Goal: Transaction & Acquisition: Purchase product/service

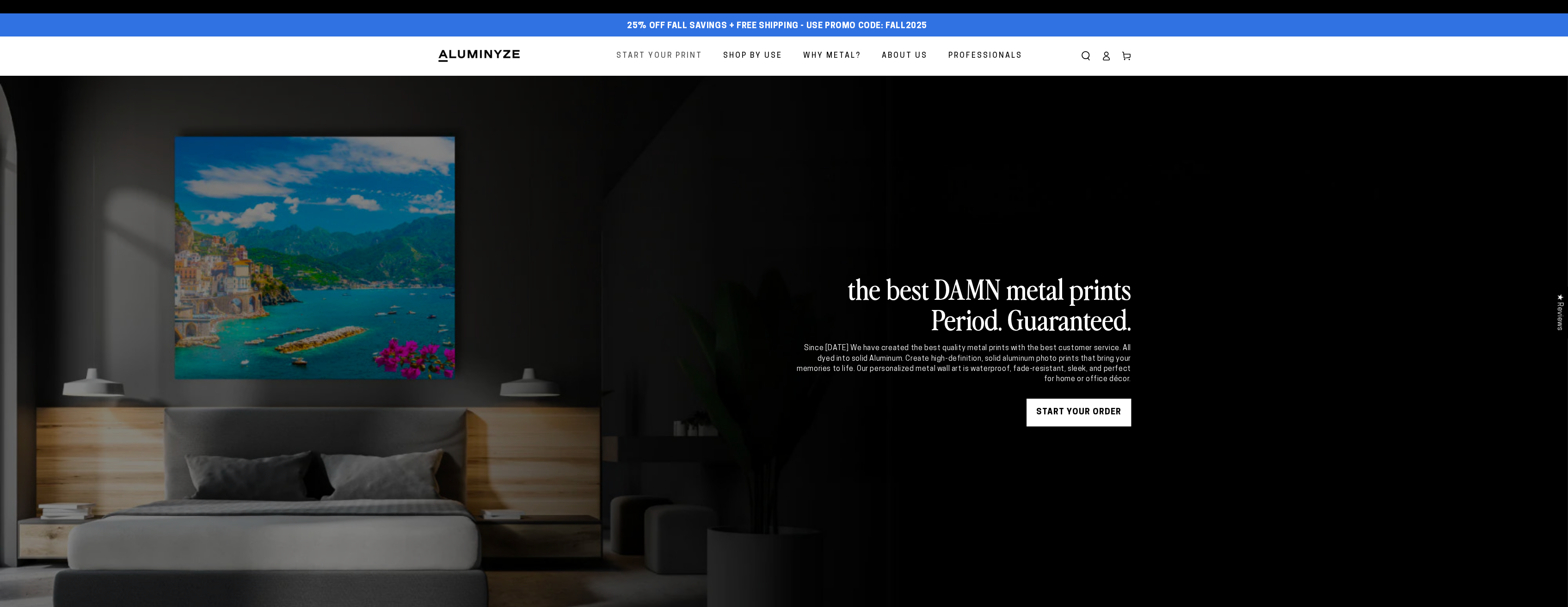
click at [633, 54] on span "Start Your Print" at bounding box center [659, 56] width 86 height 13
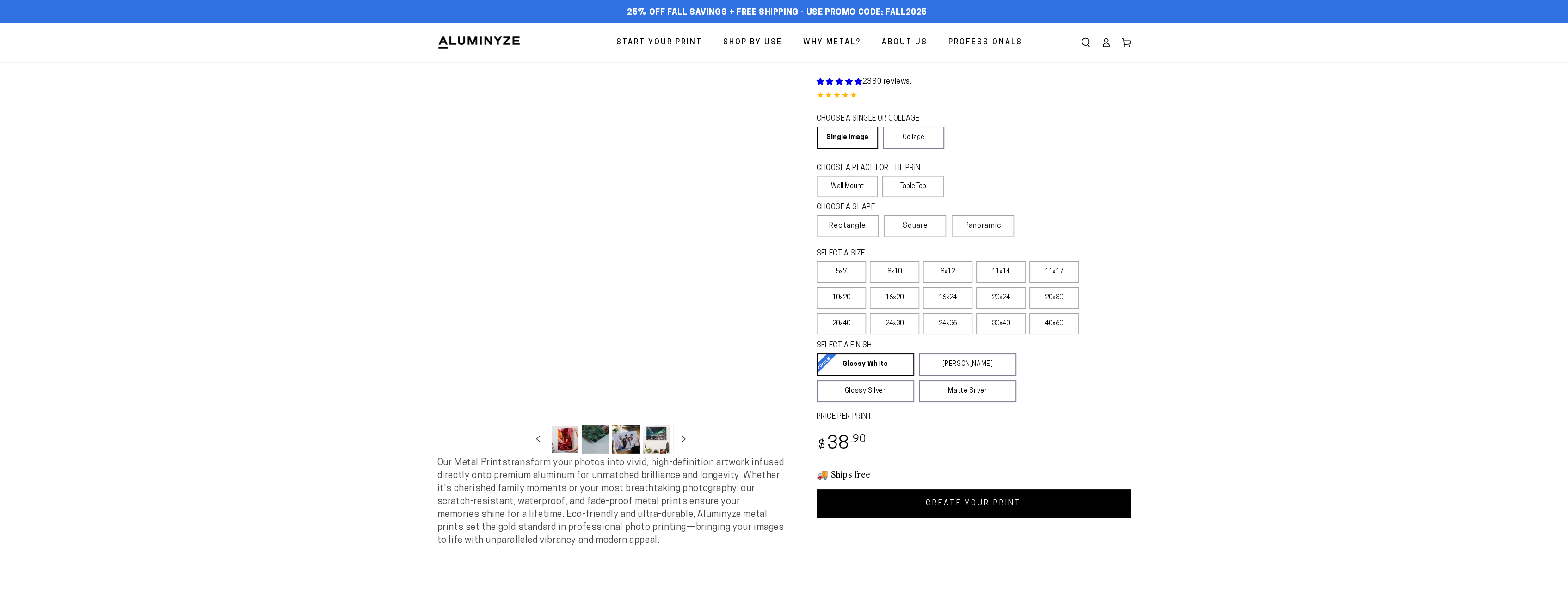
select select "**********"
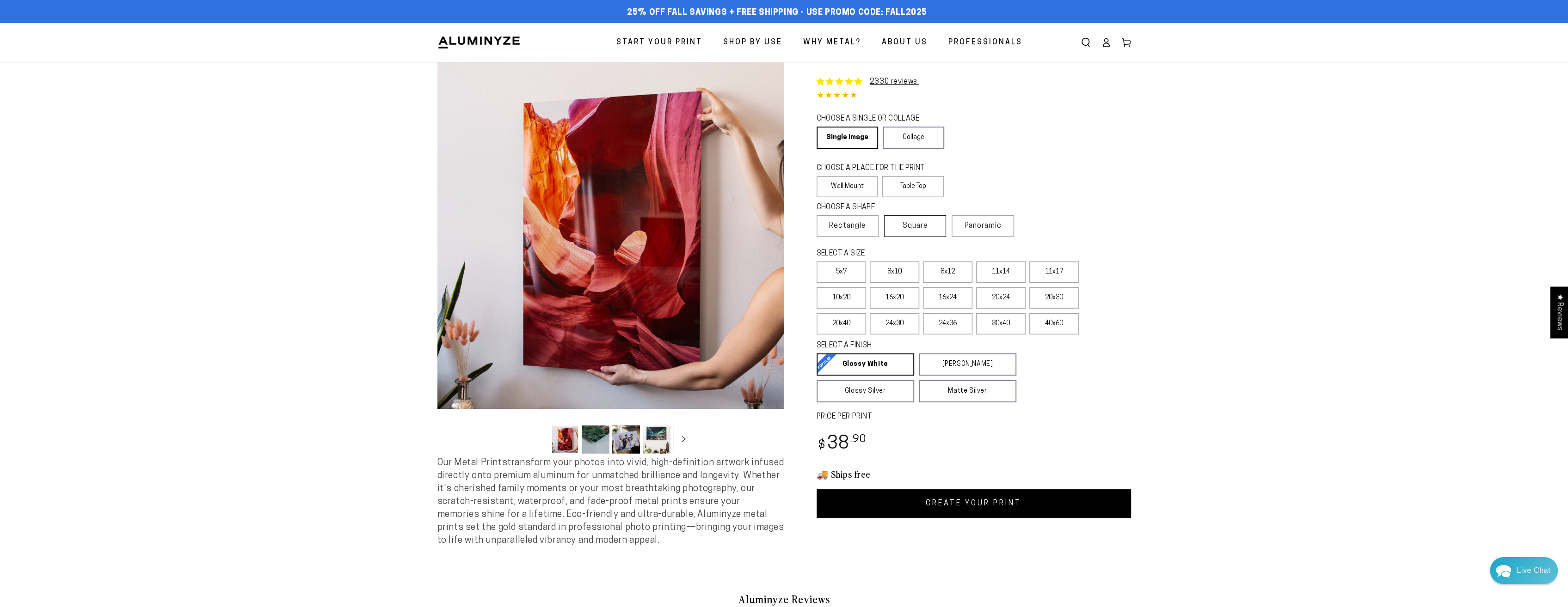
click at [929, 222] on label "Square" at bounding box center [915, 226] width 62 height 22
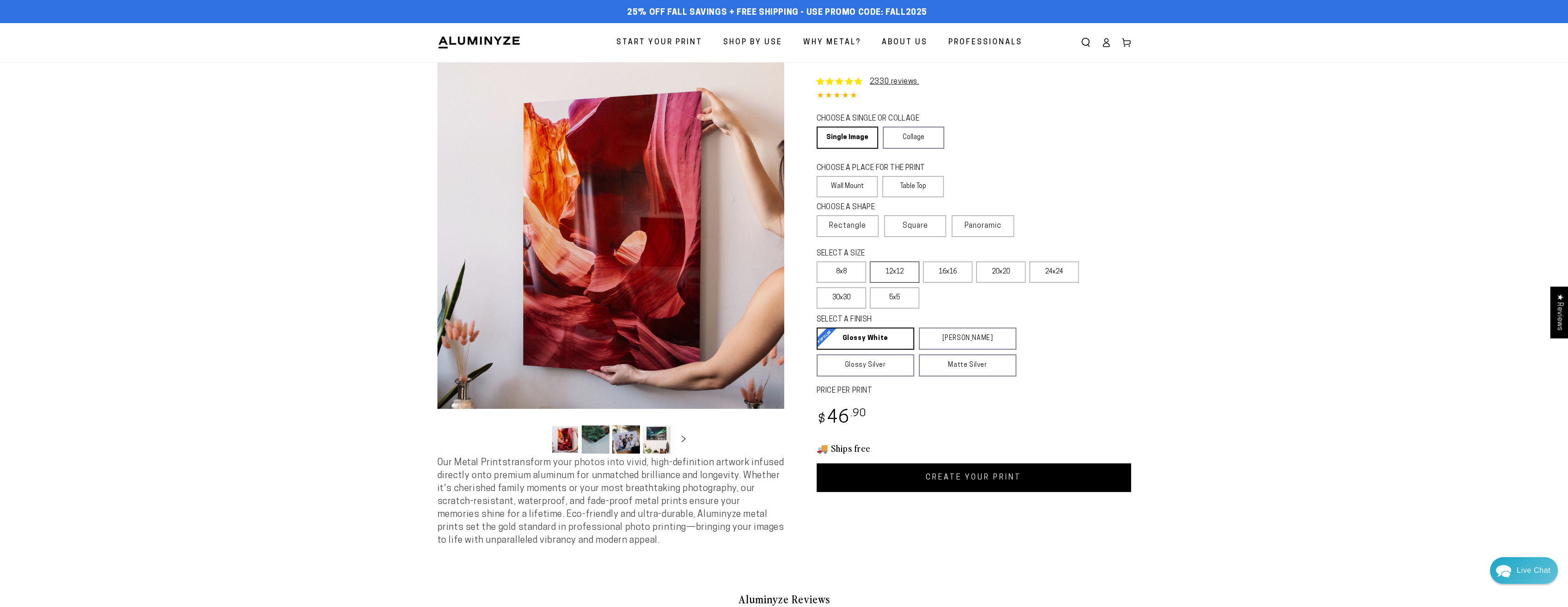
click at [900, 278] on label "12x12" at bounding box center [894, 272] width 49 height 21
click at [979, 43] on span "Professionals" at bounding box center [985, 43] width 74 height 13
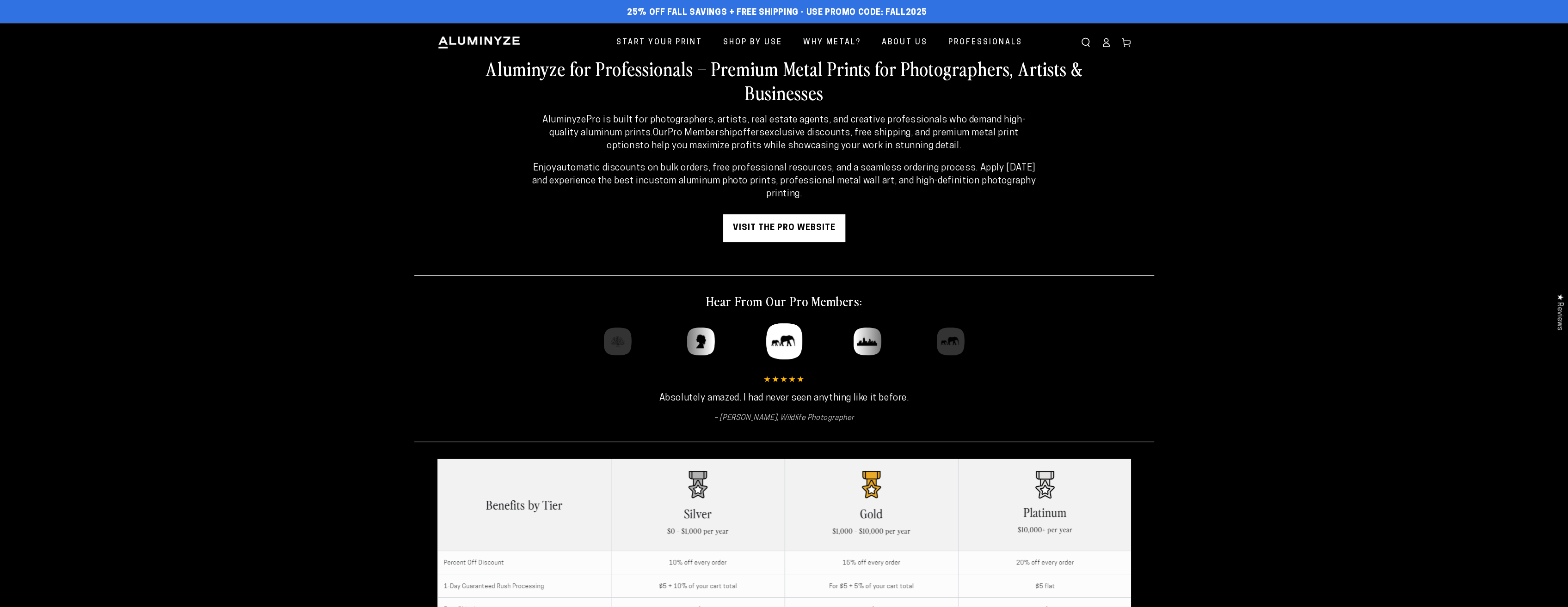
click at [796, 229] on link "visit the pro website" at bounding box center [784, 228] width 122 height 28
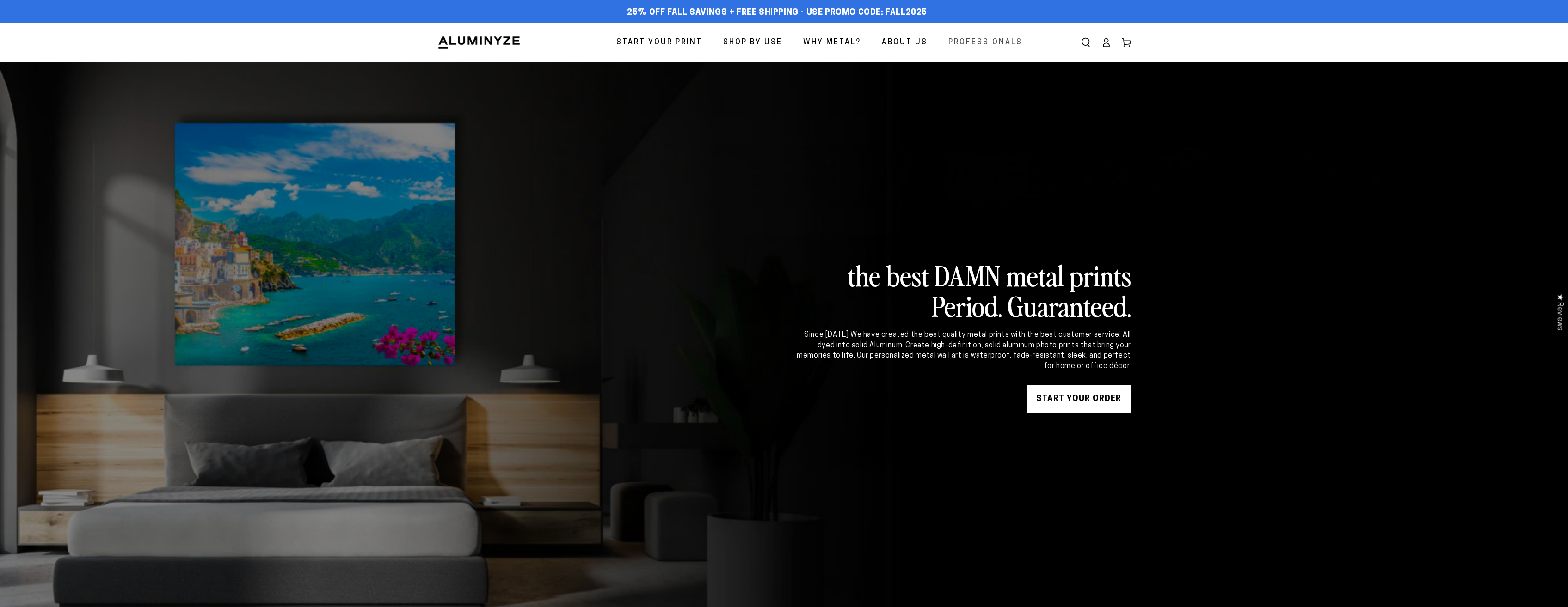
click at [998, 45] on span "Professionals" at bounding box center [985, 43] width 74 height 13
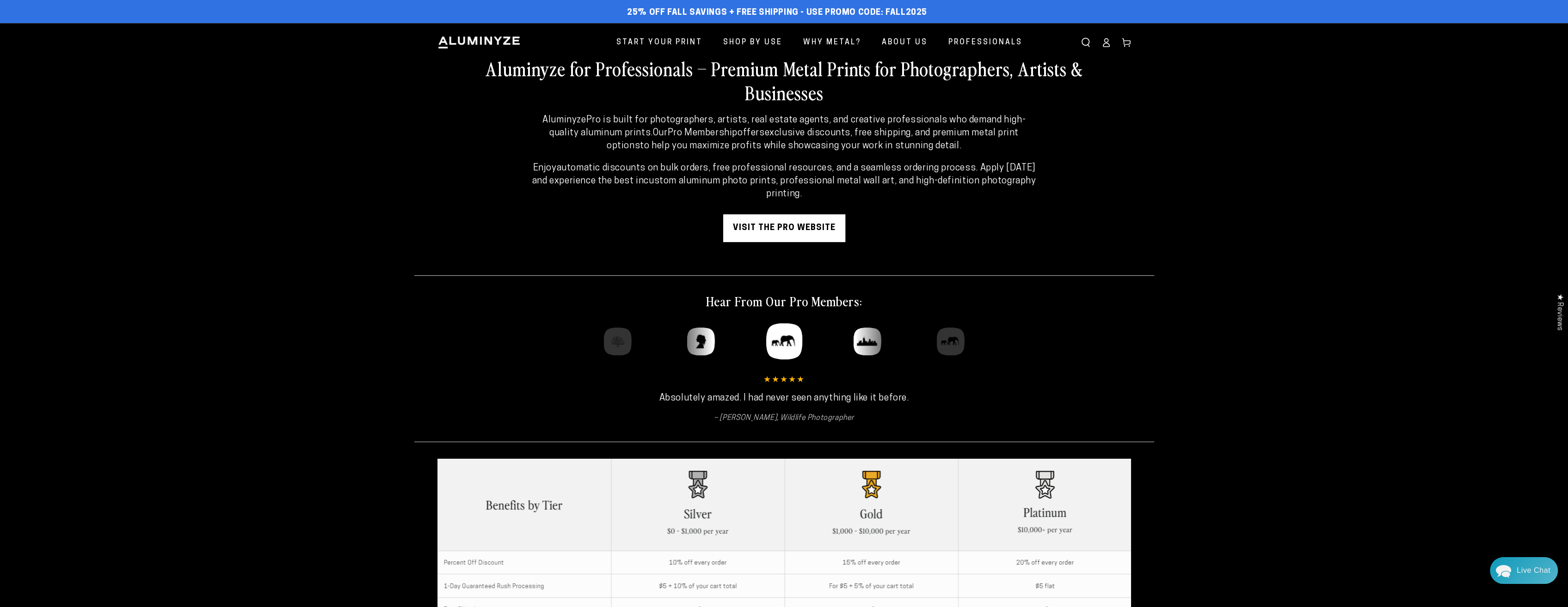
click at [779, 228] on link "visit the pro website" at bounding box center [784, 228] width 122 height 28
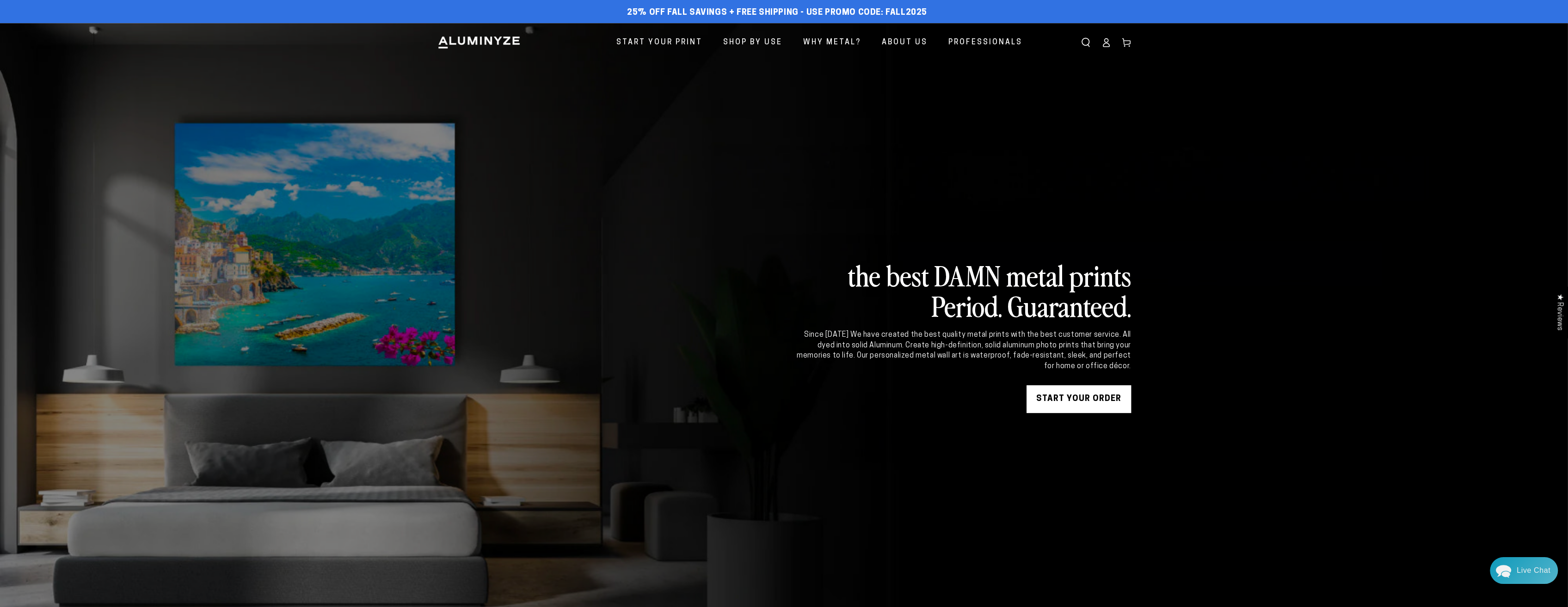
click at [1099, 399] on link "START YOUR Order" at bounding box center [1079, 400] width 105 height 28
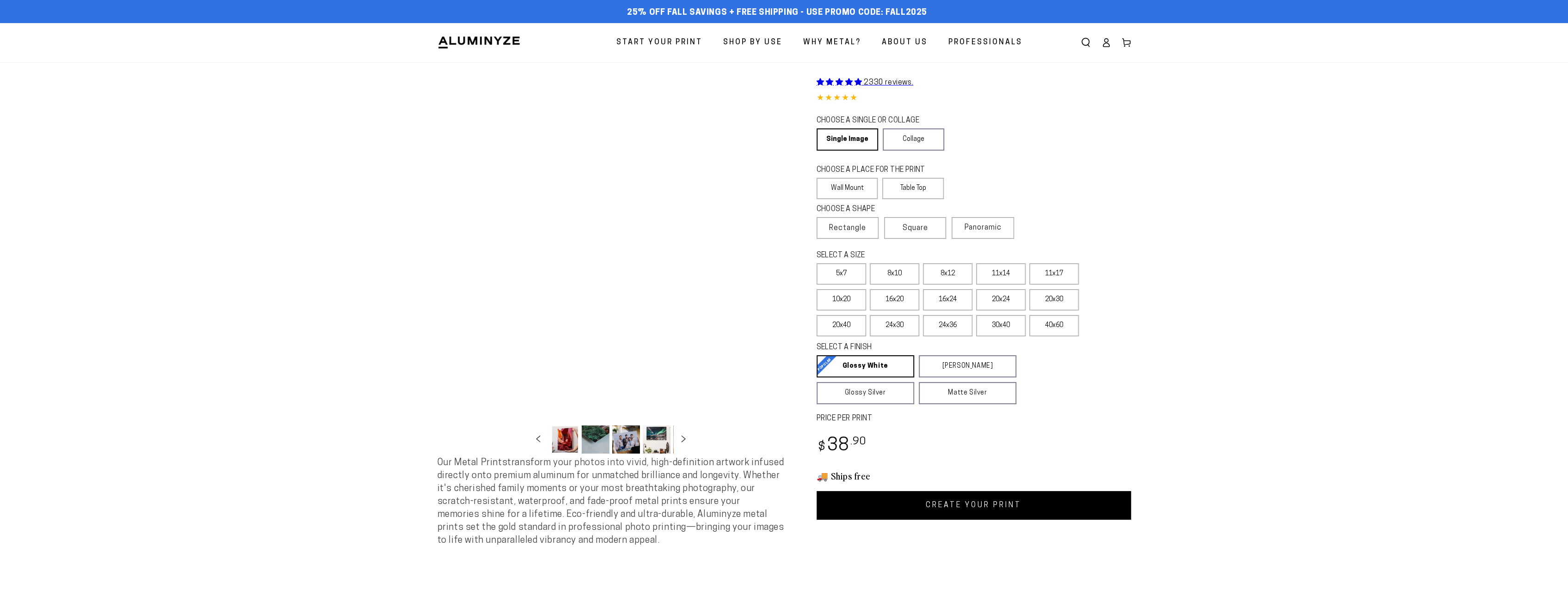
select select "**********"
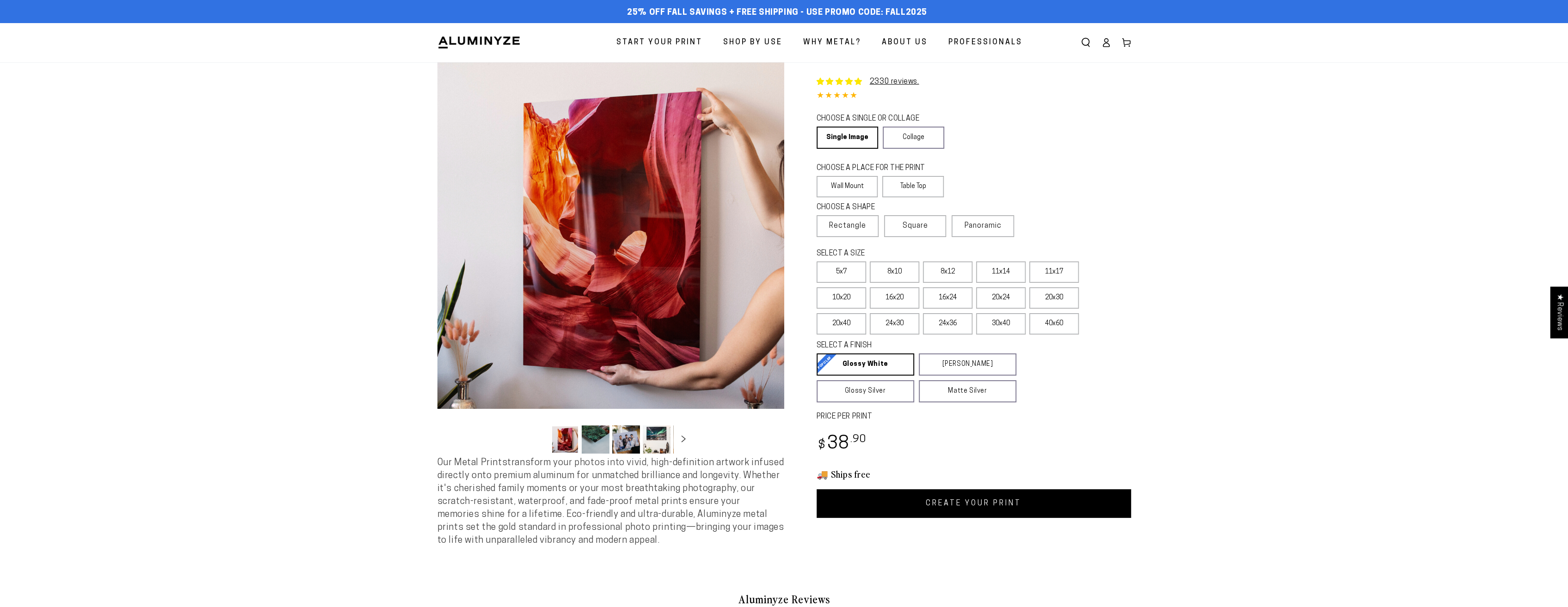
click at [973, 41] on span "Professionals" at bounding box center [985, 43] width 74 height 13
